Goal: Information Seeking & Learning: Check status

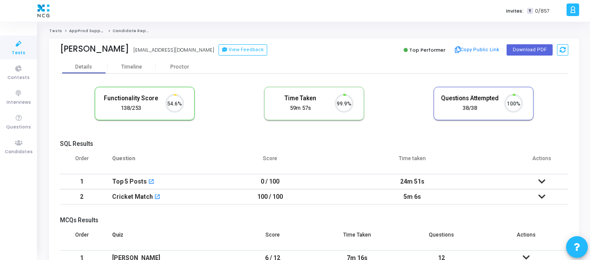
scroll to position [18, 22]
click at [13, 147] on icon at bounding box center [19, 143] width 18 height 11
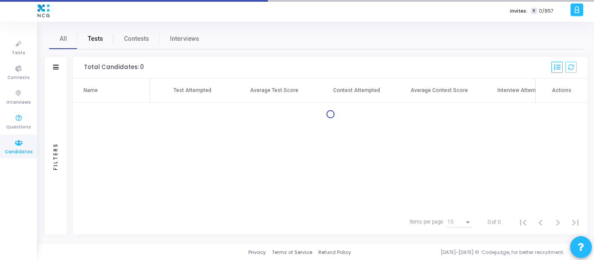
click at [94, 39] on span "Tests" at bounding box center [95, 38] width 15 height 9
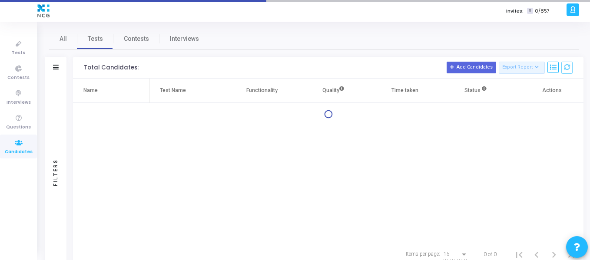
click at [59, 65] on div "Filters" at bounding box center [56, 68] width 22 height 22
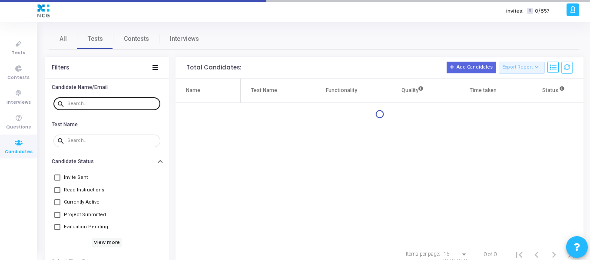
click at [83, 103] on input "text" at bounding box center [112, 103] width 90 height 5
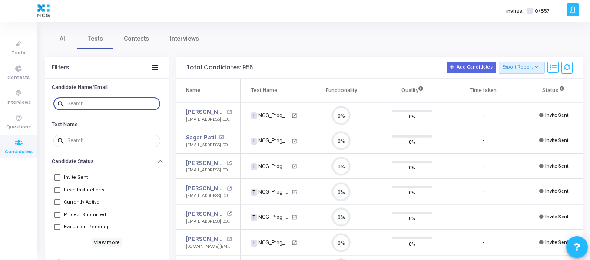
paste input "[EMAIL_ADDRESS][PERSON_NAME][DOMAIN_NAME]"
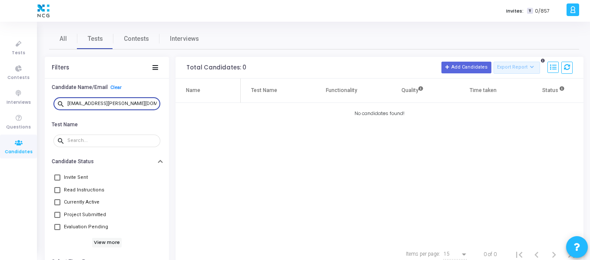
drag, startPoint x: 140, startPoint y: 101, endPoint x: 58, endPoint y: 100, distance: 81.7
click at [58, 100] on div "search [EMAIL_ADDRESS][PERSON_NAME][DOMAIN_NAME]" at bounding box center [106, 103] width 107 height 14
paste input "shreyasjswl"
drag, startPoint x: 124, startPoint y: 105, endPoint x: 44, endPoint y: 103, distance: 80.0
click at [44, 103] on div "All Tests Contests Interviews Filters Candidate Name/Email Clear search [EMAIL_…" at bounding box center [314, 147] width 552 height 239
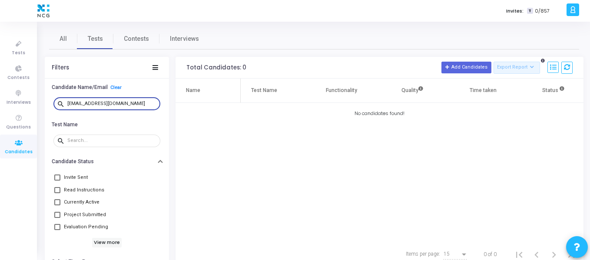
paste input "urendramaurya680"
drag, startPoint x: 141, startPoint y: 105, endPoint x: 50, endPoint y: 99, distance: 90.6
click at [50, 99] on div "search [EMAIL_ADDRESS][DOMAIN_NAME]" at bounding box center [107, 104] width 124 height 20
paste input "kaustubhsalve09"
drag, startPoint x: 140, startPoint y: 104, endPoint x: 43, endPoint y: 102, distance: 96.9
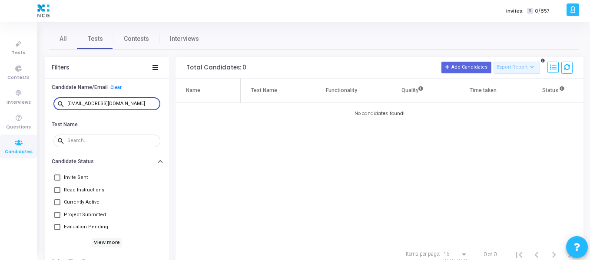
click at [43, 102] on div "All Tests Contests Interviews Filters Candidate Name/Email Clear search [EMAIL_…" at bounding box center [314, 147] width 552 height 239
paste input "sreenivasulukommu518"
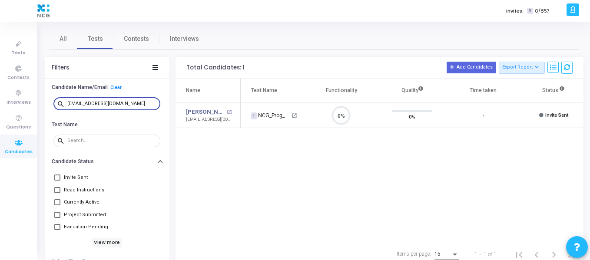
scroll to position [4, 4]
drag, startPoint x: 148, startPoint y: 103, endPoint x: 50, endPoint y: 104, distance: 98.7
click at [50, 104] on div "search [EMAIL_ADDRESS][DOMAIN_NAME]" at bounding box center [107, 104] width 124 height 20
paste input "neeraj025kedia"
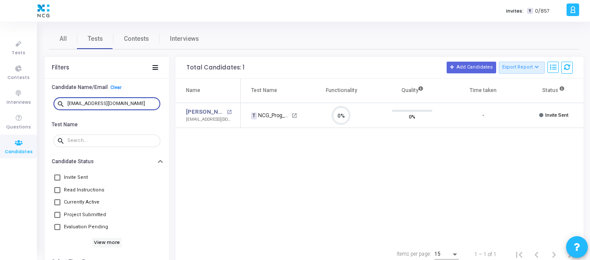
drag, startPoint x: 134, startPoint y: 105, endPoint x: 60, endPoint y: 100, distance: 74.0
click at [60, 100] on div "search [EMAIL_ADDRESS][DOMAIN_NAME]" at bounding box center [106, 103] width 107 height 14
paste input "er.[PERSON_NAME].kr.0008"
drag, startPoint x: 141, startPoint y: 103, endPoint x: 50, endPoint y: 102, distance: 90.8
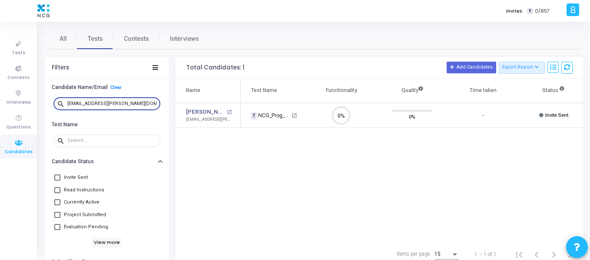
click at [50, 102] on div "search [EMAIL_ADDRESS][PERSON_NAME][DOMAIN_NAME]" at bounding box center [107, 104] width 124 height 20
paste input "sainookaraju431"
drag, startPoint x: 135, startPoint y: 106, endPoint x: 65, endPoint y: 103, distance: 70.0
click at [65, 103] on div "search [EMAIL_ADDRESS][DOMAIN_NAME]" at bounding box center [106, 103] width 107 height 14
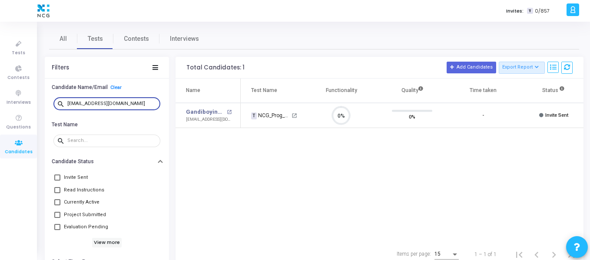
paste input ".rohatgi23"
type input "[EMAIL_ADDRESS][DOMAIN_NAME]"
drag, startPoint x: 123, startPoint y: 104, endPoint x: 65, endPoint y: 106, distance: 58.7
click at [65, 106] on div "search [EMAIL_ADDRESS][DOMAIN_NAME]" at bounding box center [106, 103] width 107 height 14
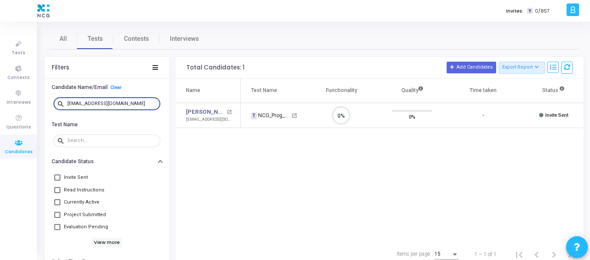
type input "[EMAIL_ADDRESS][DOMAIN_NAME]"
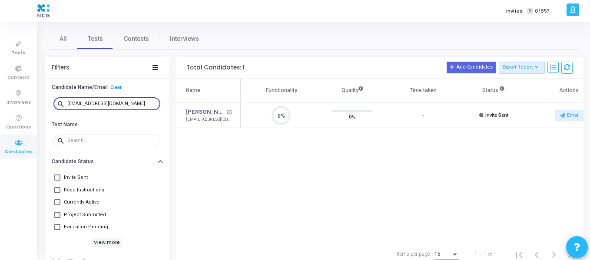
scroll to position [0, 76]
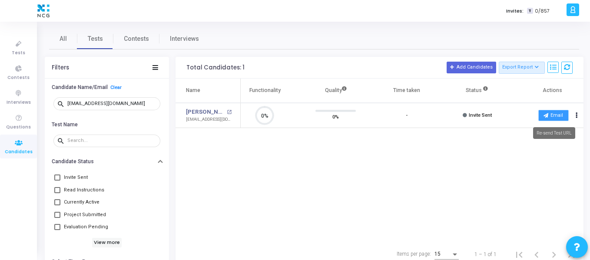
click at [549, 115] on button "Email" at bounding box center [553, 115] width 30 height 11
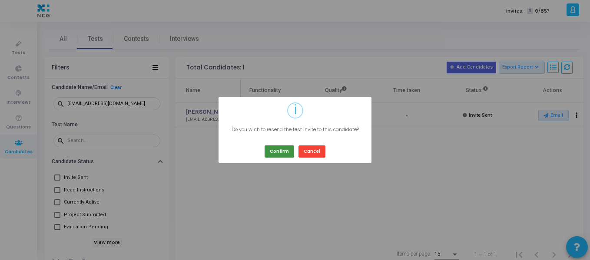
click at [280, 152] on button "Confirm" at bounding box center [280, 152] width 30 height 12
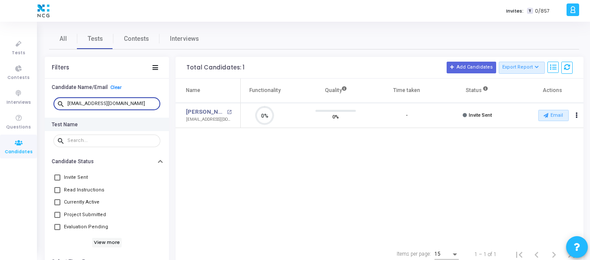
drag, startPoint x: 140, startPoint y: 103, endPoint x: 58, endPoint y: 122, distance: 84.2
click at [58, 122] on ngb-accordion "Candidate Name/Email Clear search [EMAIL_ADDRESS][DOMAIN_NAME] Test Name search…" at bounding box center [107, 222] width 124 height 282
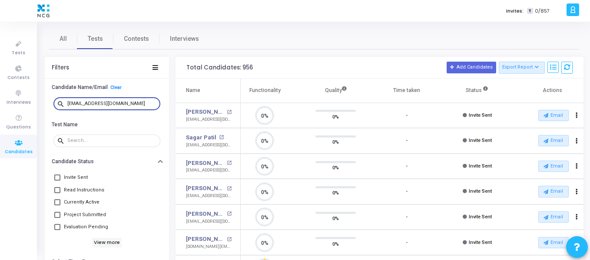
scroll to position [18, 22]
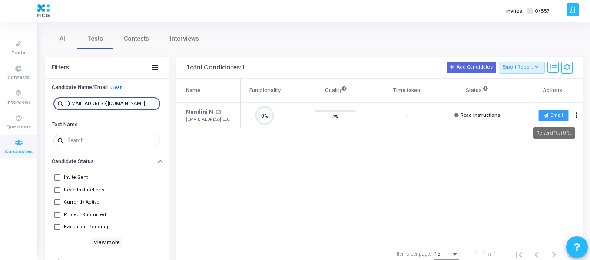
type input "[EMAIL_ADDRESS][DOMAIN_NAME]"
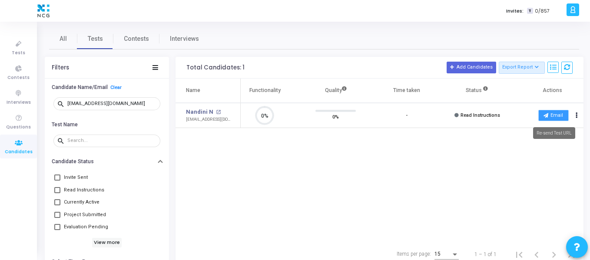
click at [552, 117] on button "Email" at bounding box center [553, 115] width 30 height 11
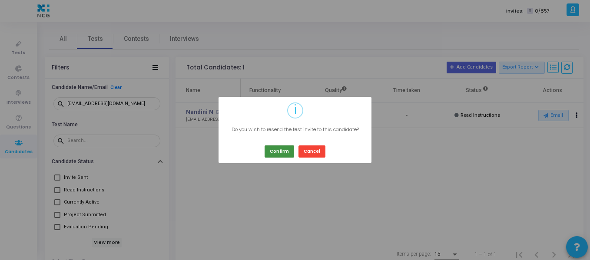
click at [275, 151] on button "Confirm" at bounding box center [280, 152] width 30 height 12
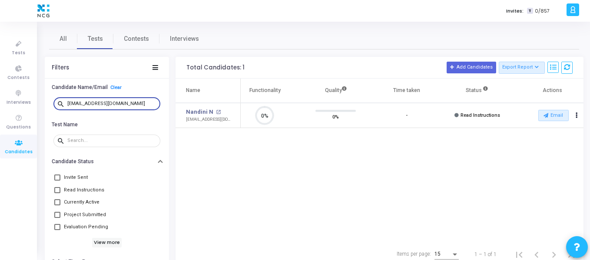
drag, startPoint x: 138, startPoint y: 102, endPoint x: 49, endPoint y: 102, distance: 89.1
click at [49, 102] on div "search [EMAIL_ADDRESS][DOMAIN_NAME]" at bounding box center [107, 104] width 124 height 20
paste input "[EMAIL_ADDRESS][DOMAIN_NAME]"
type input "[EMAIL_ADDRESS][DOMAIN_NAME]"
drag, startPoint x: 123, startPoint y: 101, endPoint x: 67, endPoint y: 104, distance: 55.7
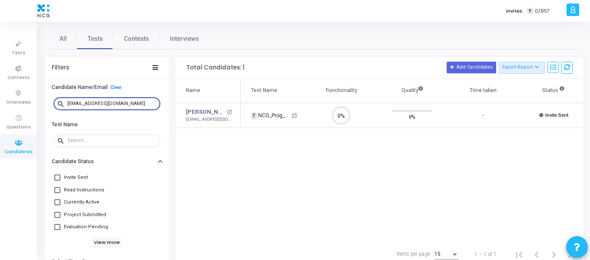
click at [67, 104] on input "[EMAIL_ADDRESS][DOMAIN_NAME]" at bounding box center [112, 103] width 90 height 5
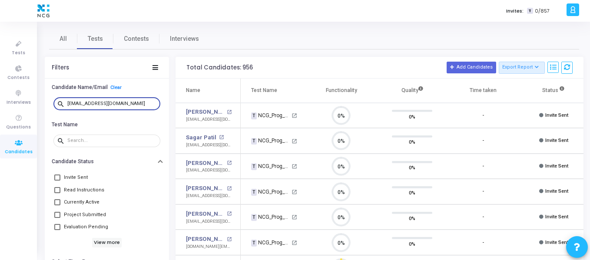
scroll to position [18, 22]
type input "[EMAIL_ADDRESS][DOMAIN_NAME]"
drag, startPoint x: 100, startPoint y: 105, endPoint x: 48, endPoint y: 106, distance: 52.2
click at [48, 106] on div "search [EMAIL_ADDRESS][DOMAIN_NAME]" at bounding box center [107, 104] width 124 height 20
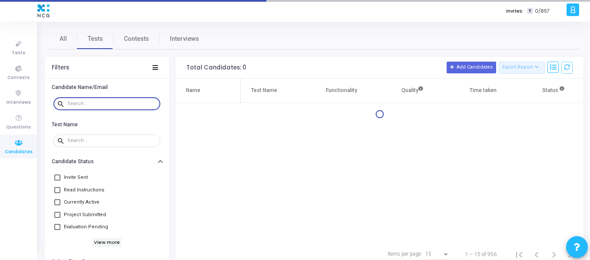
type input "[EMAIL_ADDRESS][DOMAIN_NAME]"
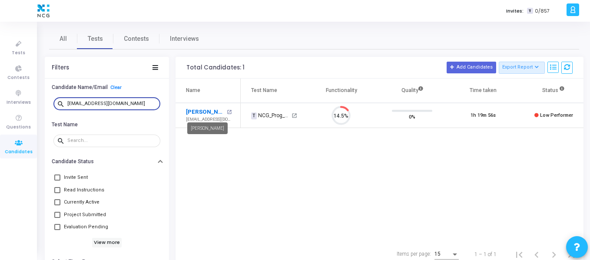
click at [210, 111] on link "[PERSON_NAME]" at bounding box center [205, 112] width 39 height 9
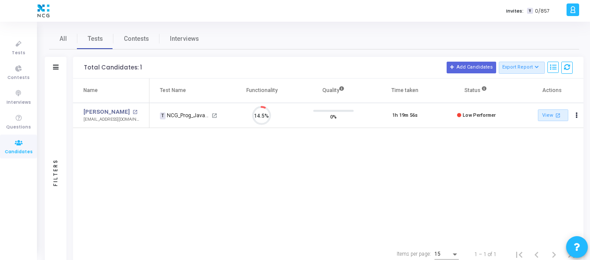
scroll to position [18, 22]
click at [551, 67] on icon at bounding box center [553, 67] width 6 height 6
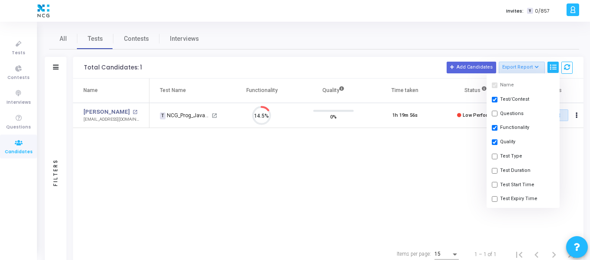
scroll to position [87, 0]
click at [492, 155] on input "checkbox" at bounding box center [495, 155] width 6 height 6
checkbox input "true"
click at [495, 169] on input "checkbox" at bounding box center [495, 169] width 6 height 6
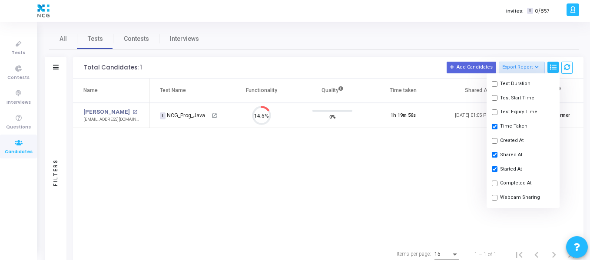
checkbox input "true"
click at [446, 160] on div "Name Test Name Functionality Quality Time taken Shared At Started At Status Act…" at bounding box center [328, 161] width 511 height 164
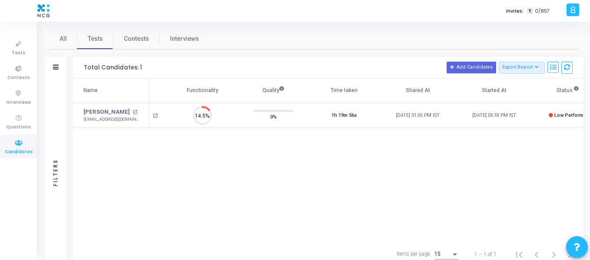
scroll to position [0, 0]
